Goal: Information Seeking & Learning: Learn about a topic

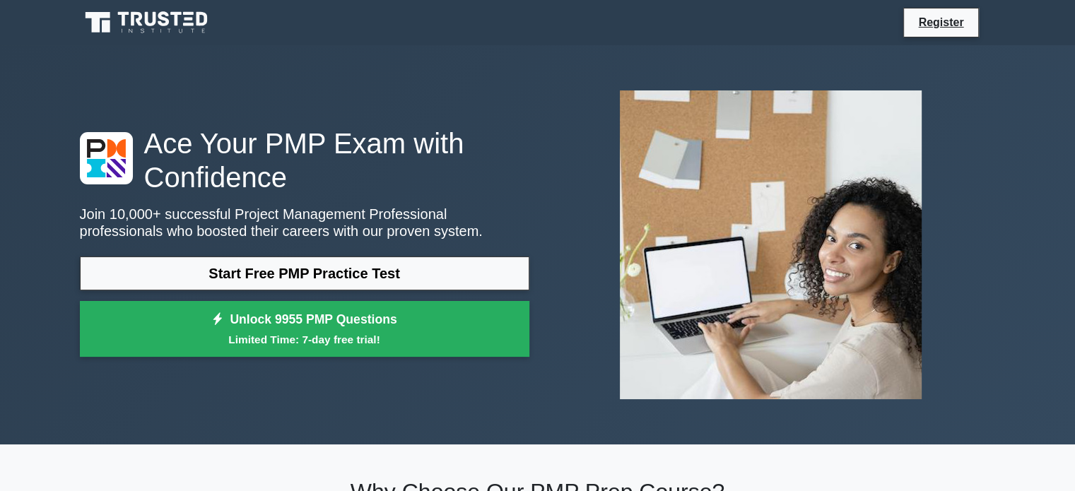
click at [316, 276] on link "Start Free PMP Practice Test" at bounding box center [305, 274] width 450 height 34
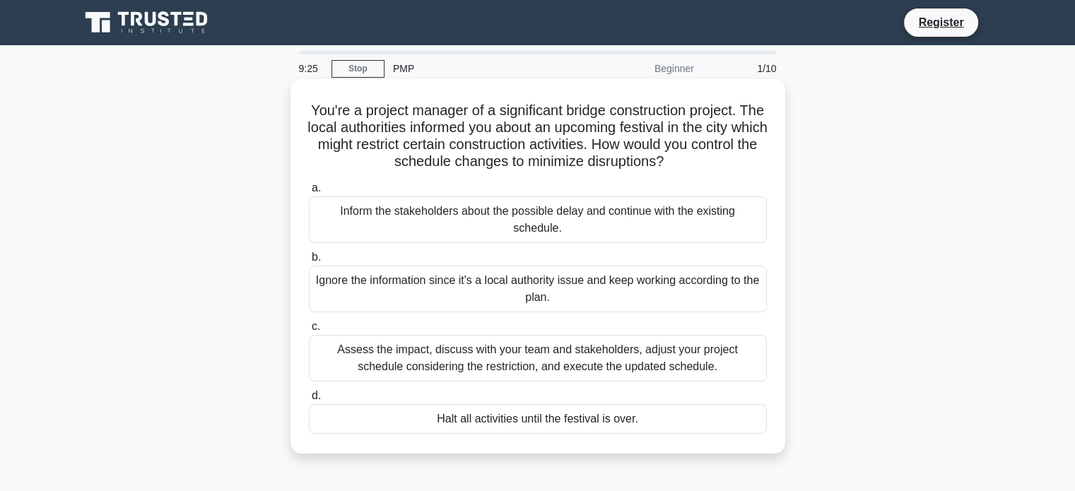
click at [515, 351] on div "Assess the impact, discuss with your team and stakeholders, adjust your project…" at bounding box center [538, 358] width 458 height 47
click at [309, 332] on input "c. Assess the impact, discuss with your team and stakeholders, adjust your proj…" at bounding box center [309, 326] width 0 height 9
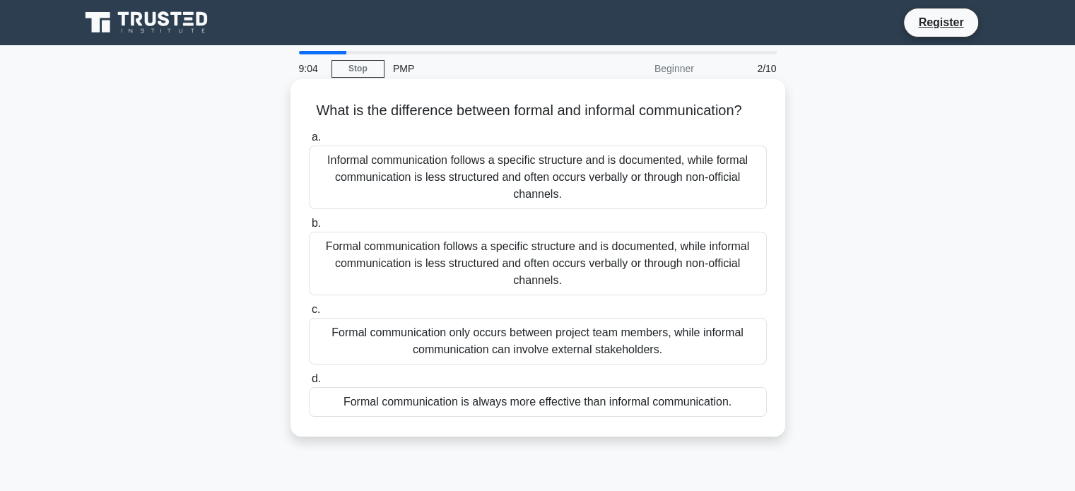
click at [511, 285] on div "Formal communication follows a specific structure and is documented, while info…" at bounding box center [538, 264] width 458 height 64
click at [309, 228] on input "b. Formal communication follows a specific structure and is documented, while i…" at bounding box center [309, 223] width 0 height 9
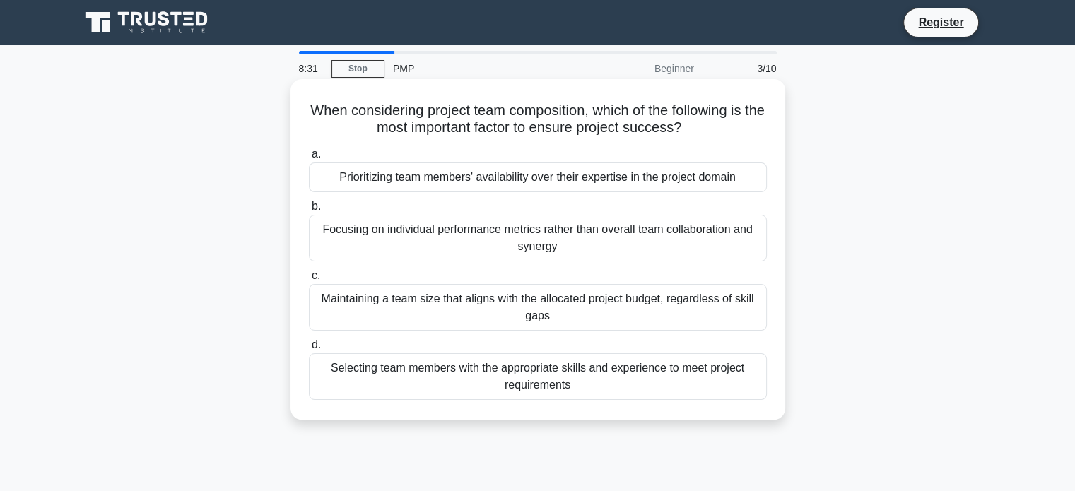
click at [499, 377] on div "Selecting team members with the appropriate skills and experience to meet proje…" at bounding box center [538, 376] width 458 height 47
click at [309, 350] on input "d. Selecting team members with the appropriate skills and experience to meet pr…" at bounding box center [309, 345] width 0 height 9
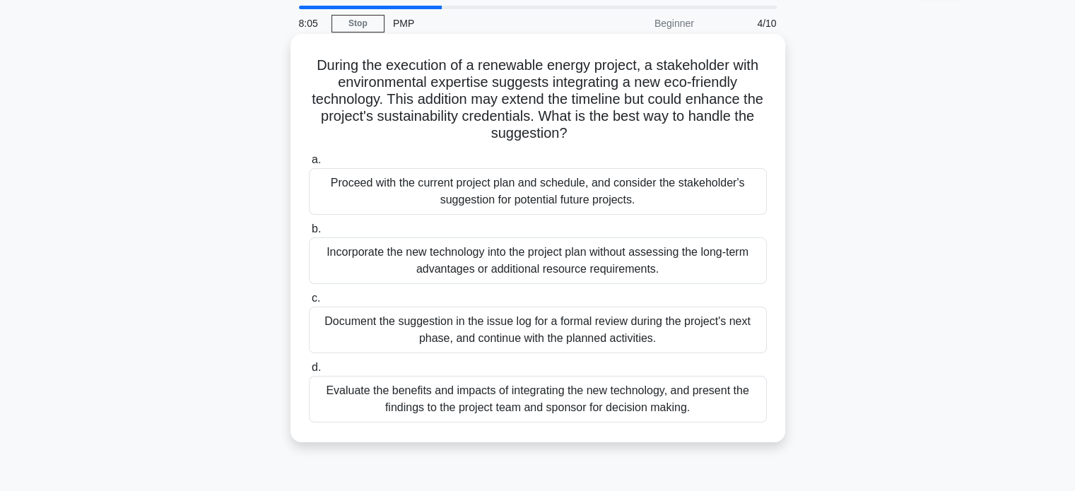
scroll to position [71, 0]
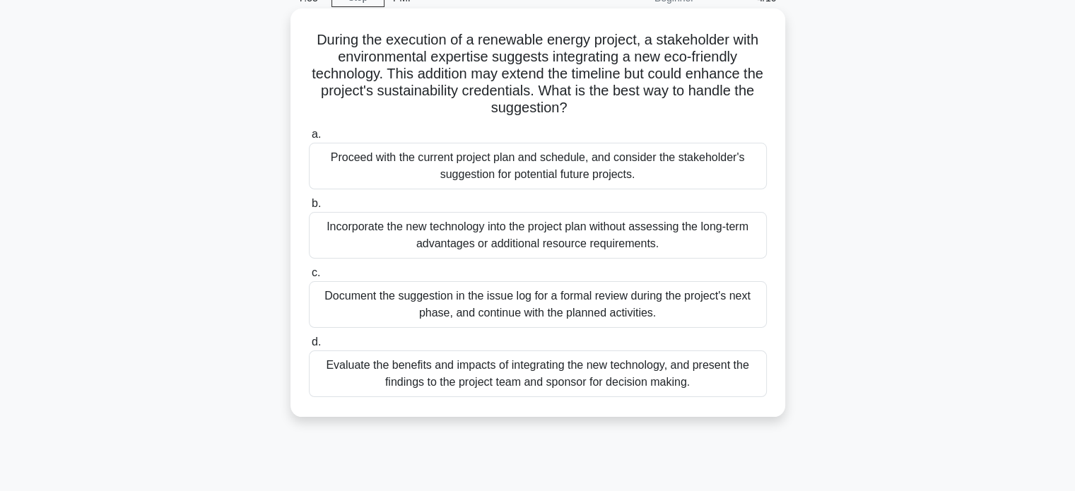
click at [529, 171] on div "Proceed with the current project plan and schedule, and consider the stakeholde…" at bounding box center [538, 166] width 458 height 47
click at [309, 139] on input "a. Proceed with the current project plan and schedule, and consider the stakeho…" at bounding box center [309, 134] width 0 height 9
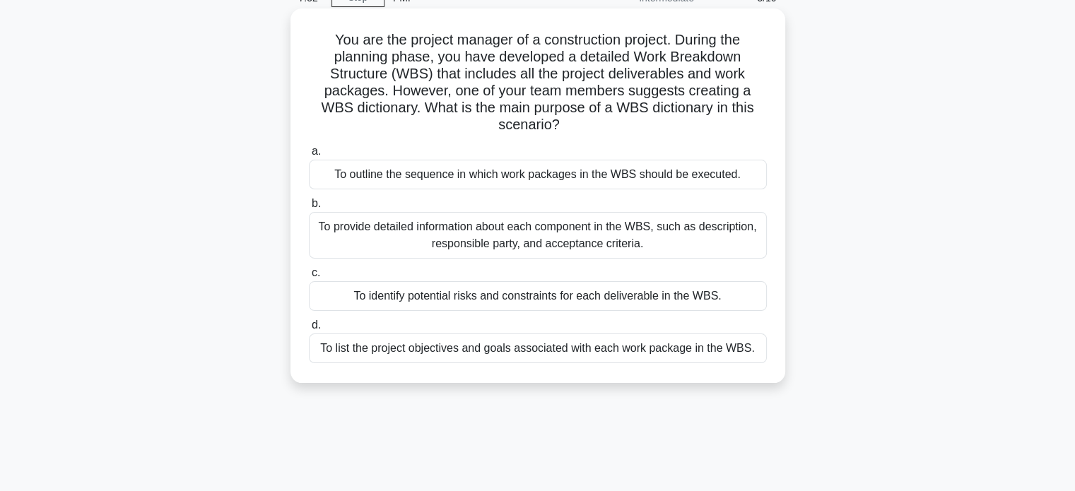
scroll to position [0, 0]
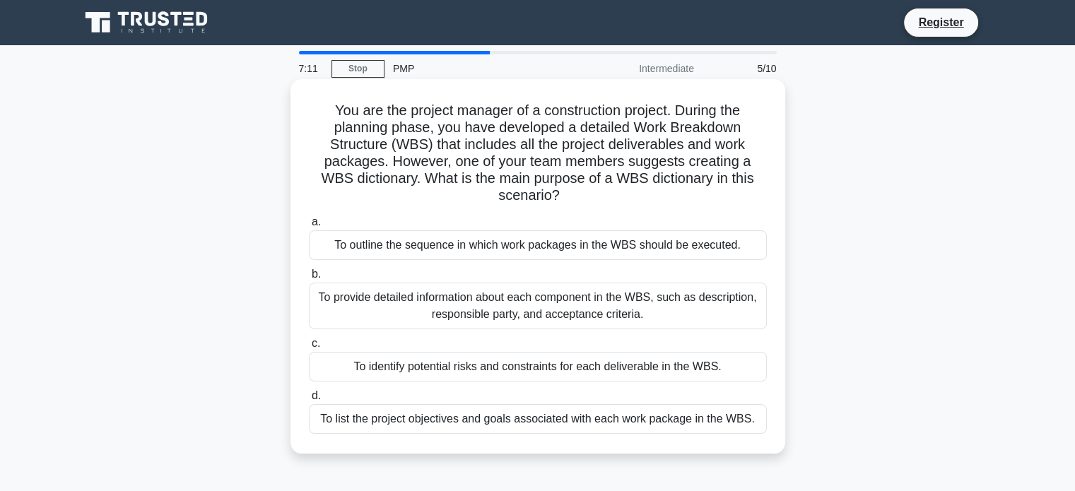
click at [546, 307] on div "To provide detailed information about each component in the WBS, such as descri…" at bounding box center [538, 306] width 458 height 47
click at [309, 279] on input "b. To provide detailed information about each component in the WBS, such as des…" at bounding box center [309, 274] width 0 height 9
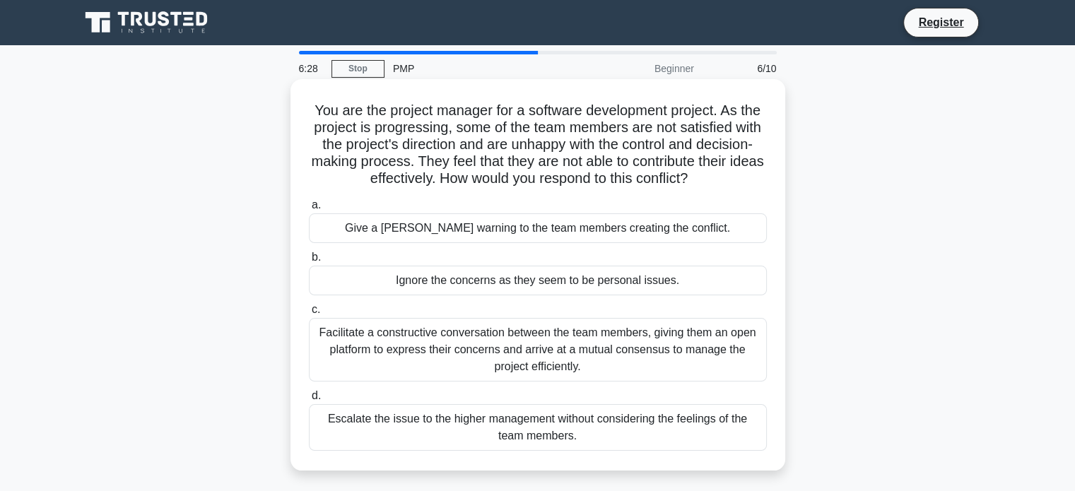
click at [515, 358] on div "Facilitate a constructive conversation between the team members, giving them an…" at bounding box center [538, 350] width 458 height 64
click at [309, 315] on input "c. Facilitate a constructive conversation between the team members, giving them…" at bounding box center [309, 309] width 0 height 9
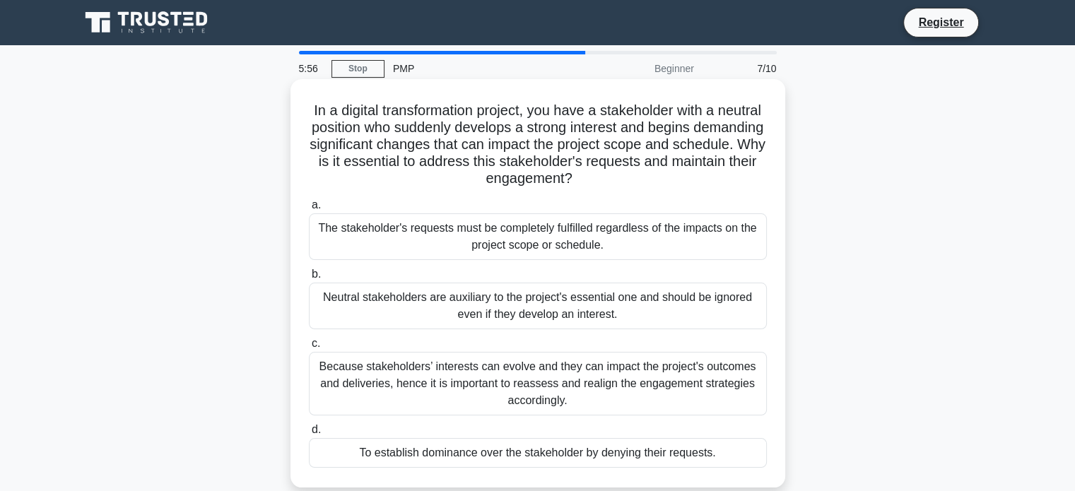
click at [407, 380] on div "Because stakeholders’ interests can evolve and they can impact the project's ou…" at bounding box center [538, 384] width 458 height 64
click at [309, 348] on input "c. Because stakeholders’ interests can evolve and they can impact the project's…" at bounding box center [309, 343] width 0 height 9
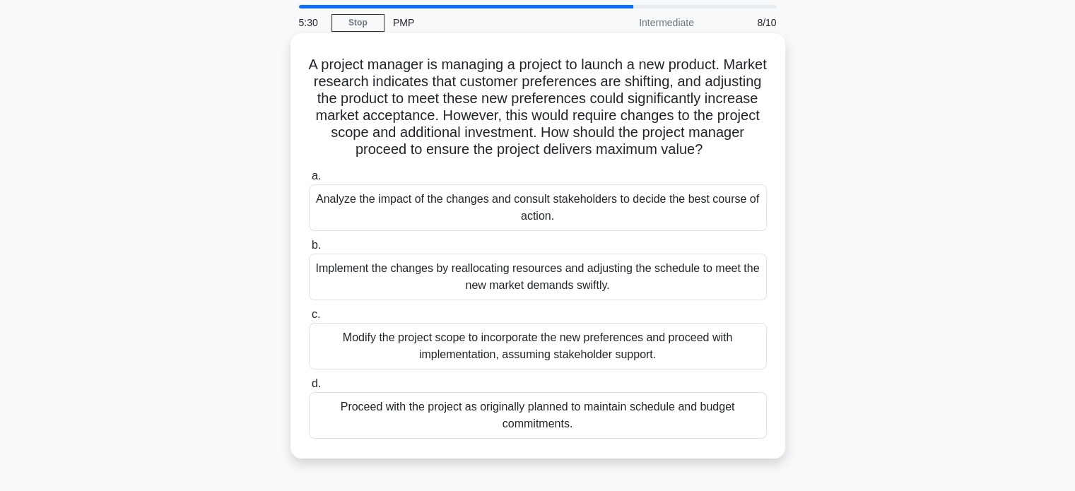
scroll to position [71, 0]
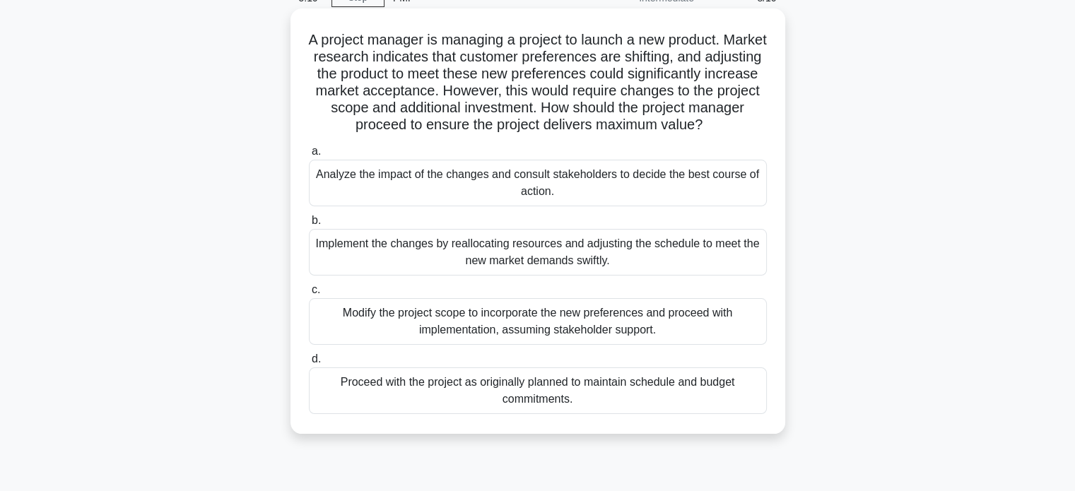
click at [546, 191] on div "Analyze the impact of the changes and consult stakeholders to decide the best c…" at bounding box center [538, 183] width 458 height 47
click at [309, 156] on input "a. Analyze the impact of the changes and consult stakeholders to decide the bes…" at bounding box center [309, 151] width 0 height 9
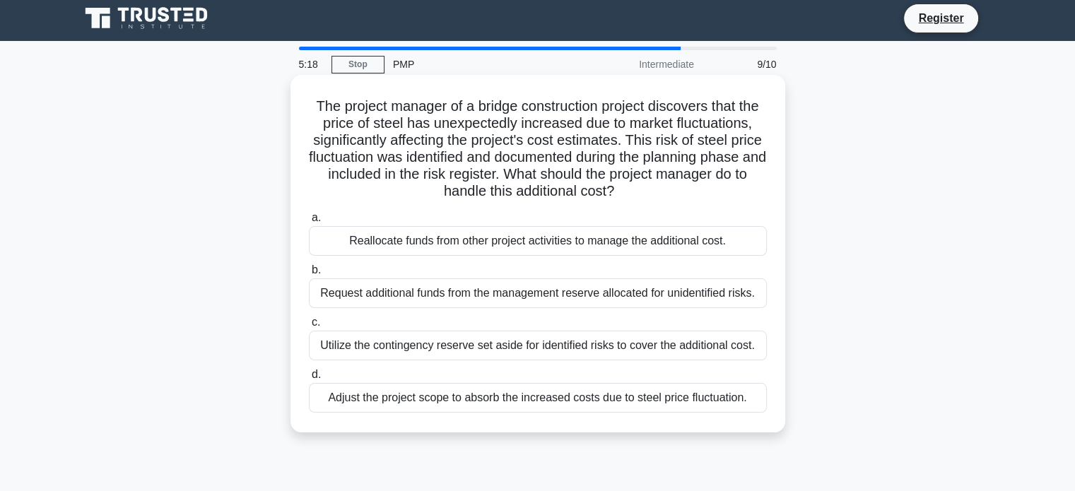
scroll to position [0, 0]
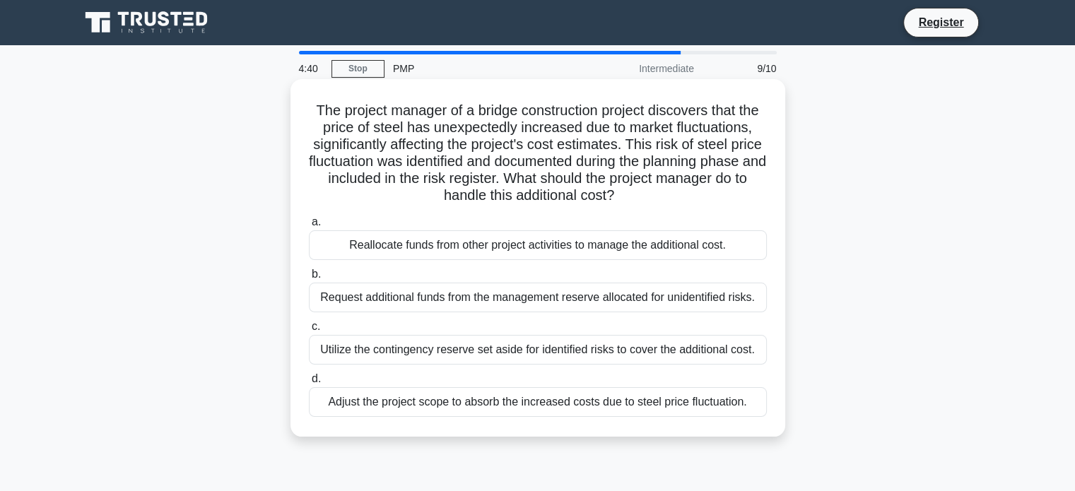
click at [478, 291] on div "Request additional funds from the management reserve allocated for unidentified…" at bounding box center [538, 298] width 458 height 30
click at [309, 279] on input "b. Request additional funds from the management reserve allocated for unidentif…" at bounding box center [309, 274] width 0 height 9
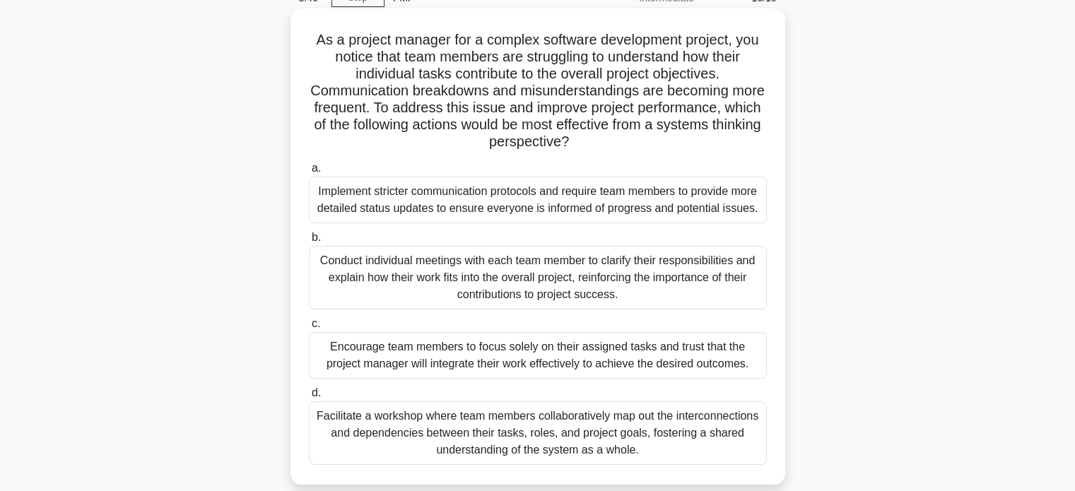
scroll to position [141, 0]
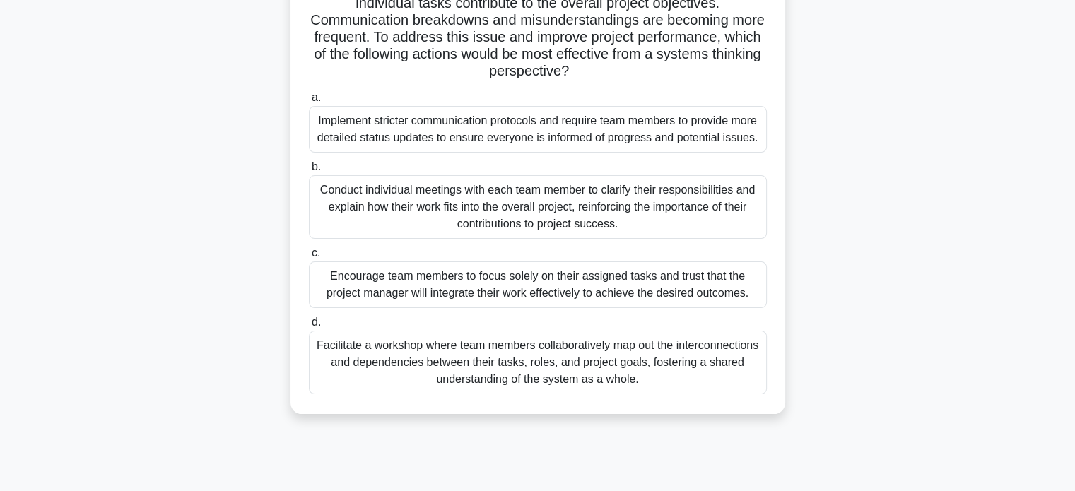
click at [413, 367] on div "Facilitate a workshop where team members collaboratively map out the interconne…" at bounding box center [538, 363] width 458 height 64
click at [309, 327] on input "d. Facilitate a workshop where team members collaboratively map out the interco…" at bounding box center [309, 322] width 0 height 9
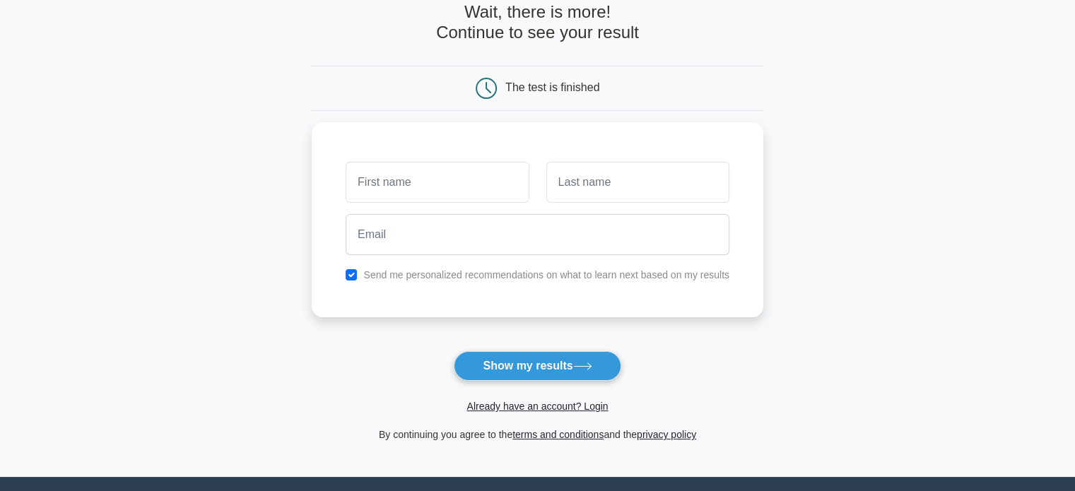
scroll to position [212, 0]
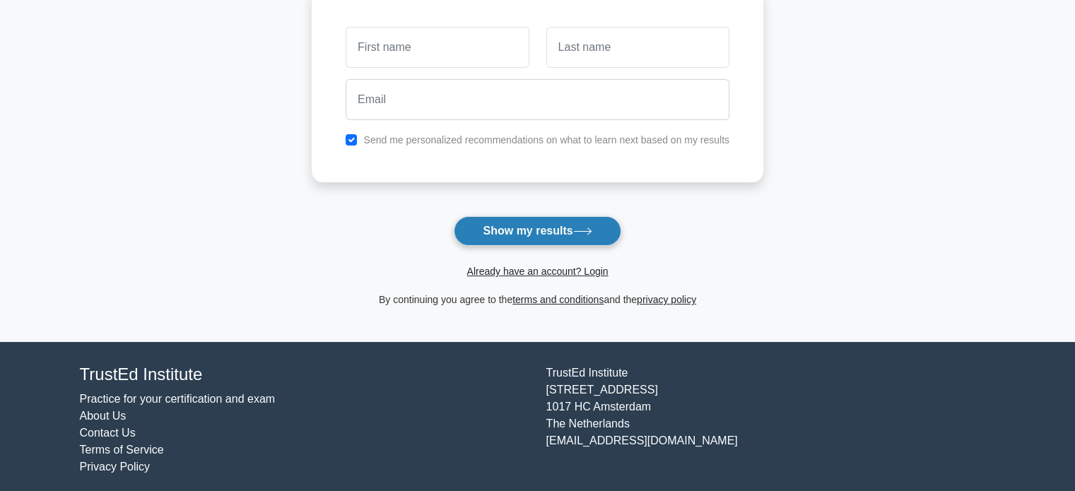
click at [523, 225] on button "Show my results" at bounding box center [537, 231] width 167 height 30
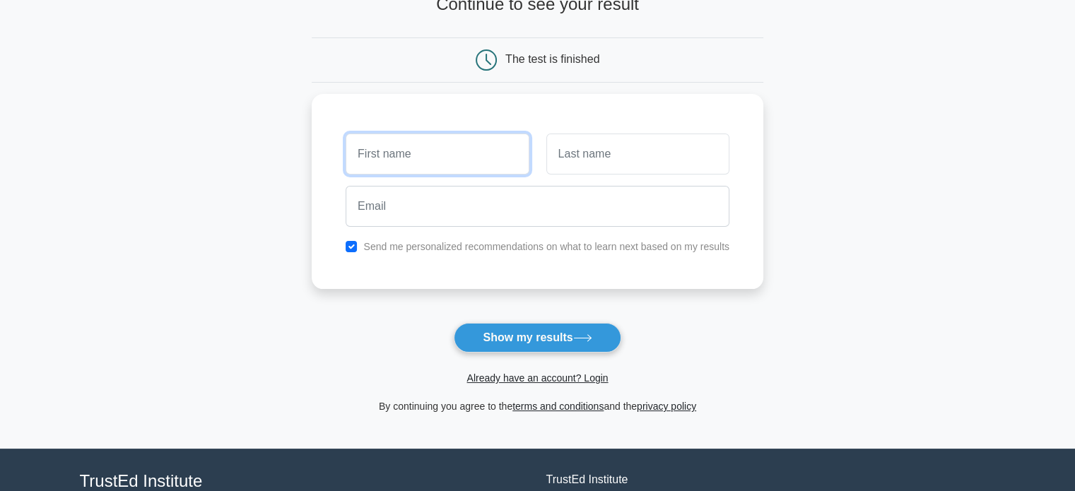
scroll to position [71, 0]
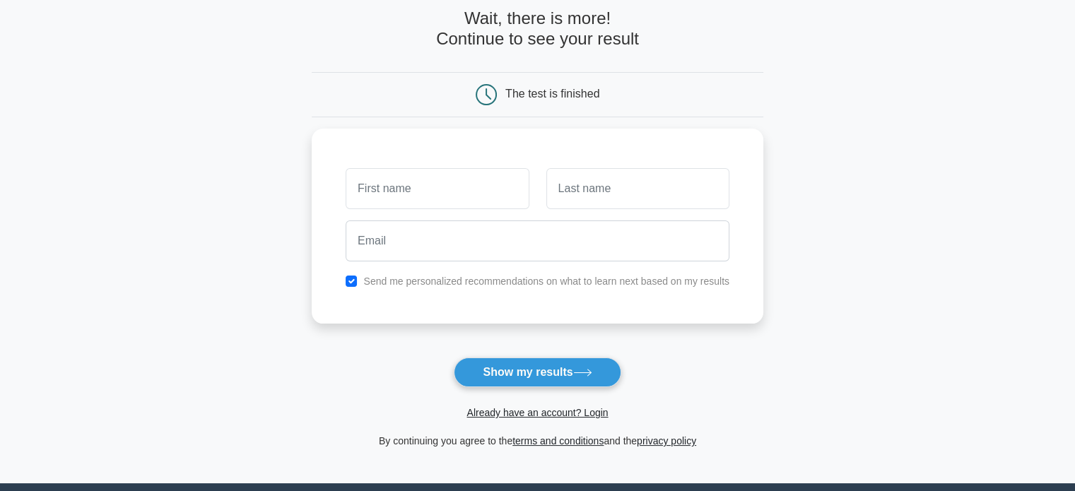
click at [773, 310] on main "Wait, there is more! Continue to see your result The test is finished and the" at bounding box center [537, 229] width 1075 height 509
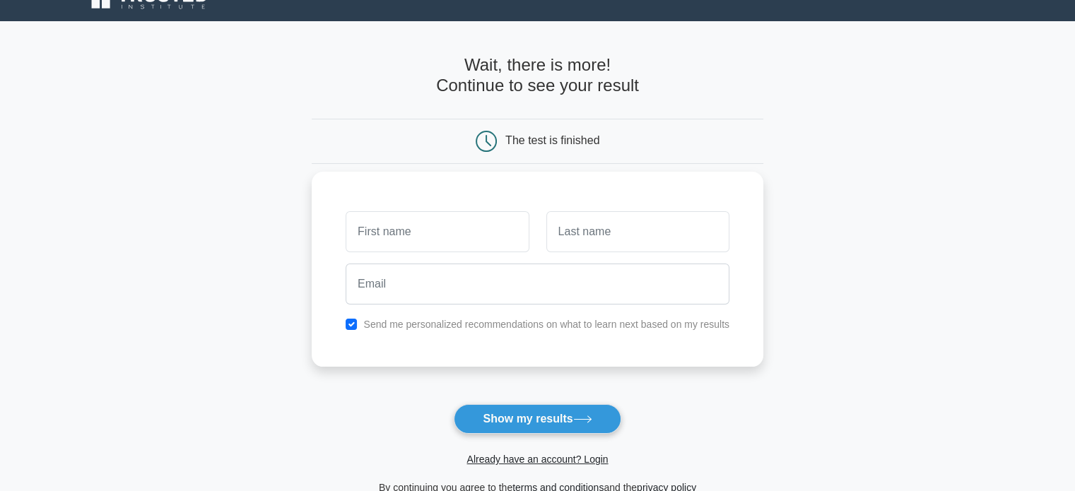
scroll to position [0, 0]
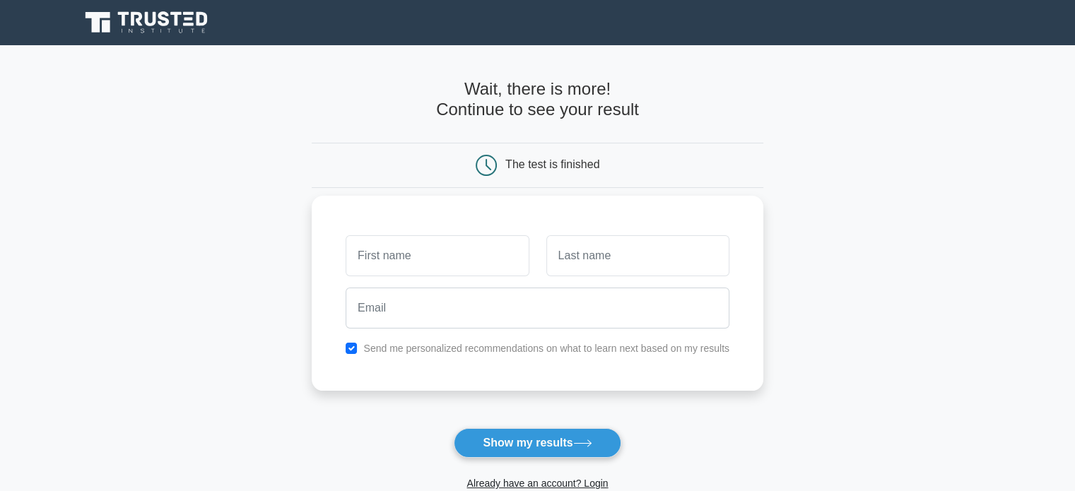
click at [568, 344] on label "Send me personalized recommendations on what to learn next based on my results" at bounding box center [546, 348] width 366 height 11
drag, startPoint x: 546, startPoint y: 152, endPoint x: 589, endPoint y: 236, distance: 94.5
click at [552, 160] on div "The test is finished" at bounding box center [538, 165] width 452 height 45
click at [553, 437] on button "Show my results" at bounding box center [537, 443] width 167 height 30
